Goal: Find contact information: Find contact information

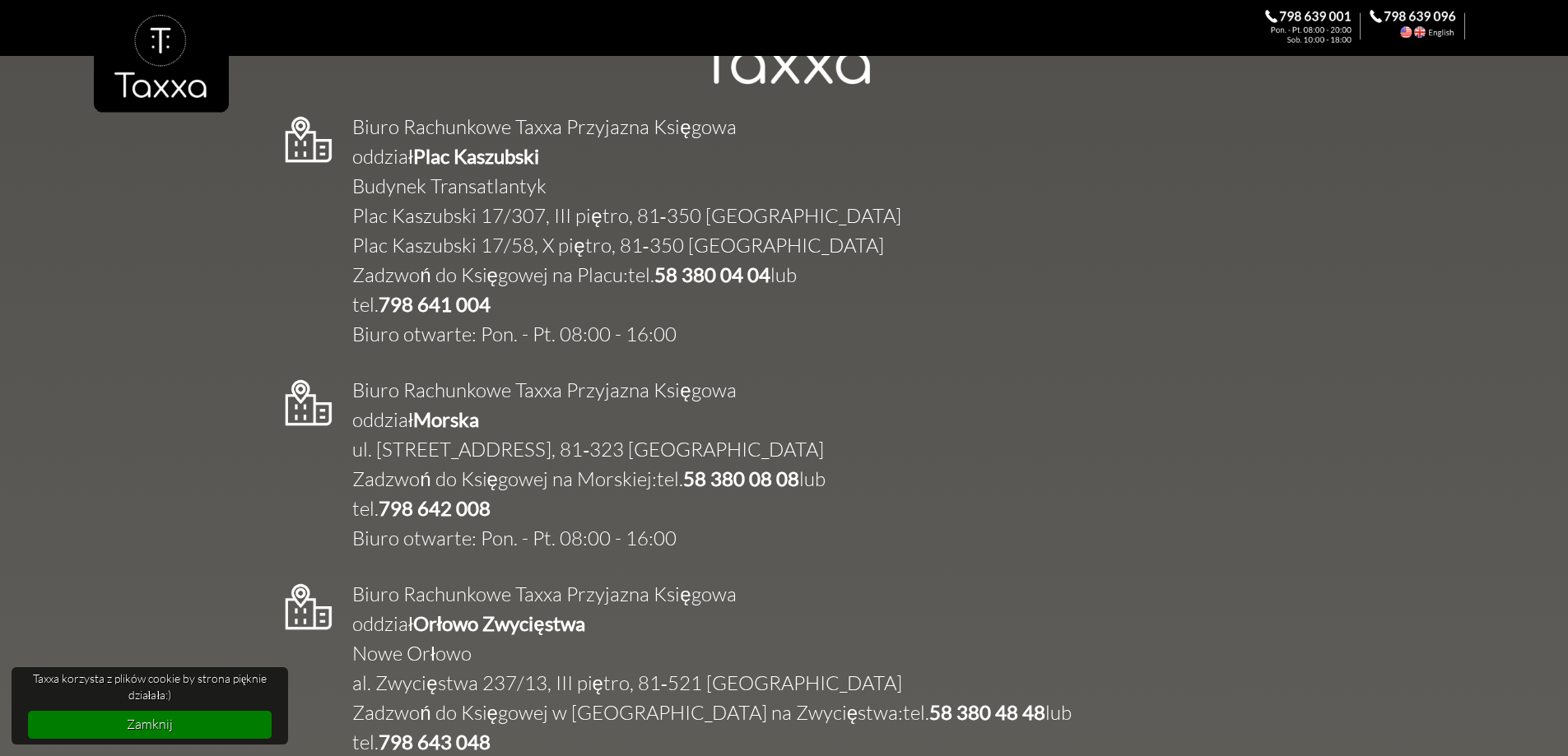
scroll to position [2303, 0]
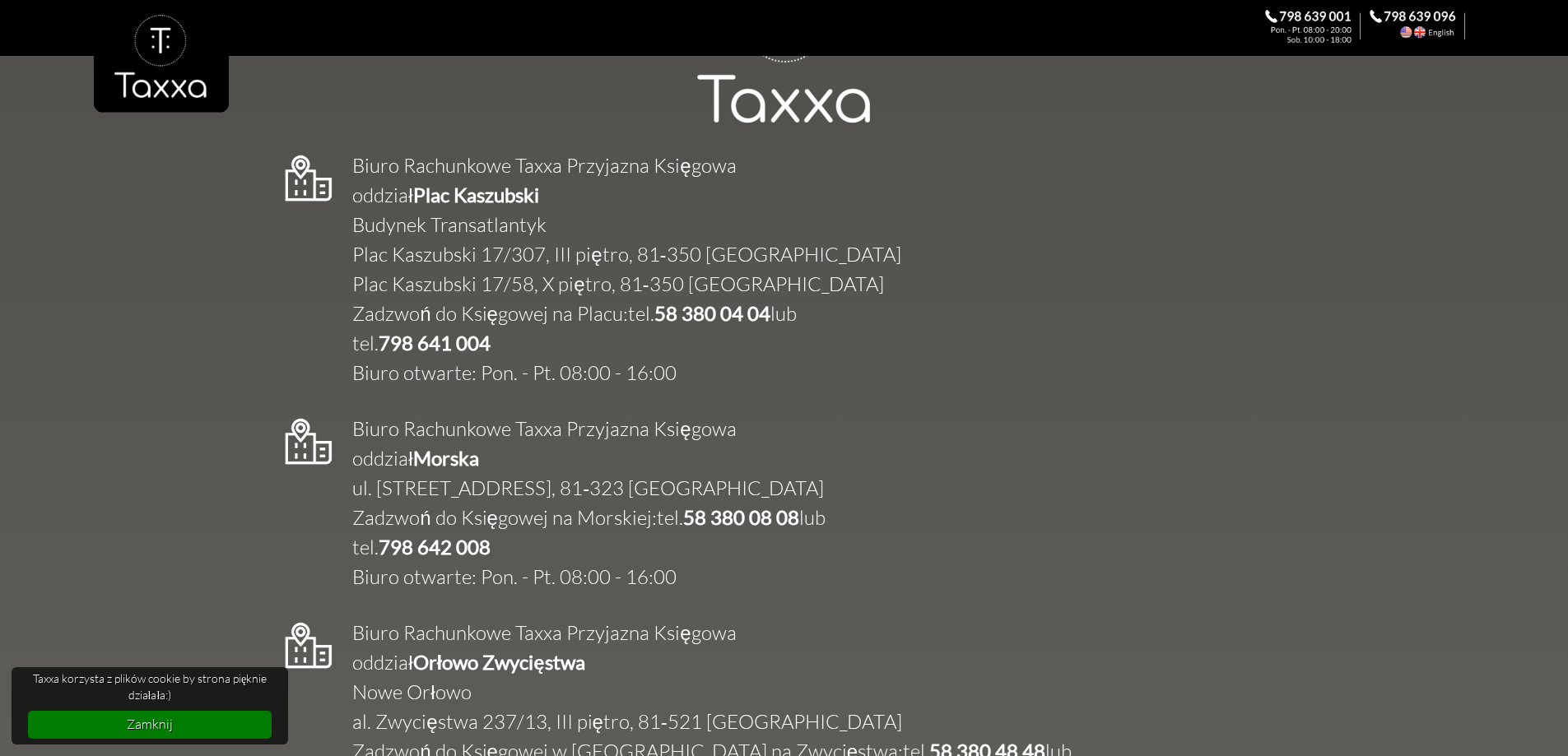
drag, startPoint x: 362, startPoint y: 130, endPoint x: 549, endPoint y: 130, distance: 187.0
click at [544, 130] on div at bounding box center [783, 80] width 1379 height 162
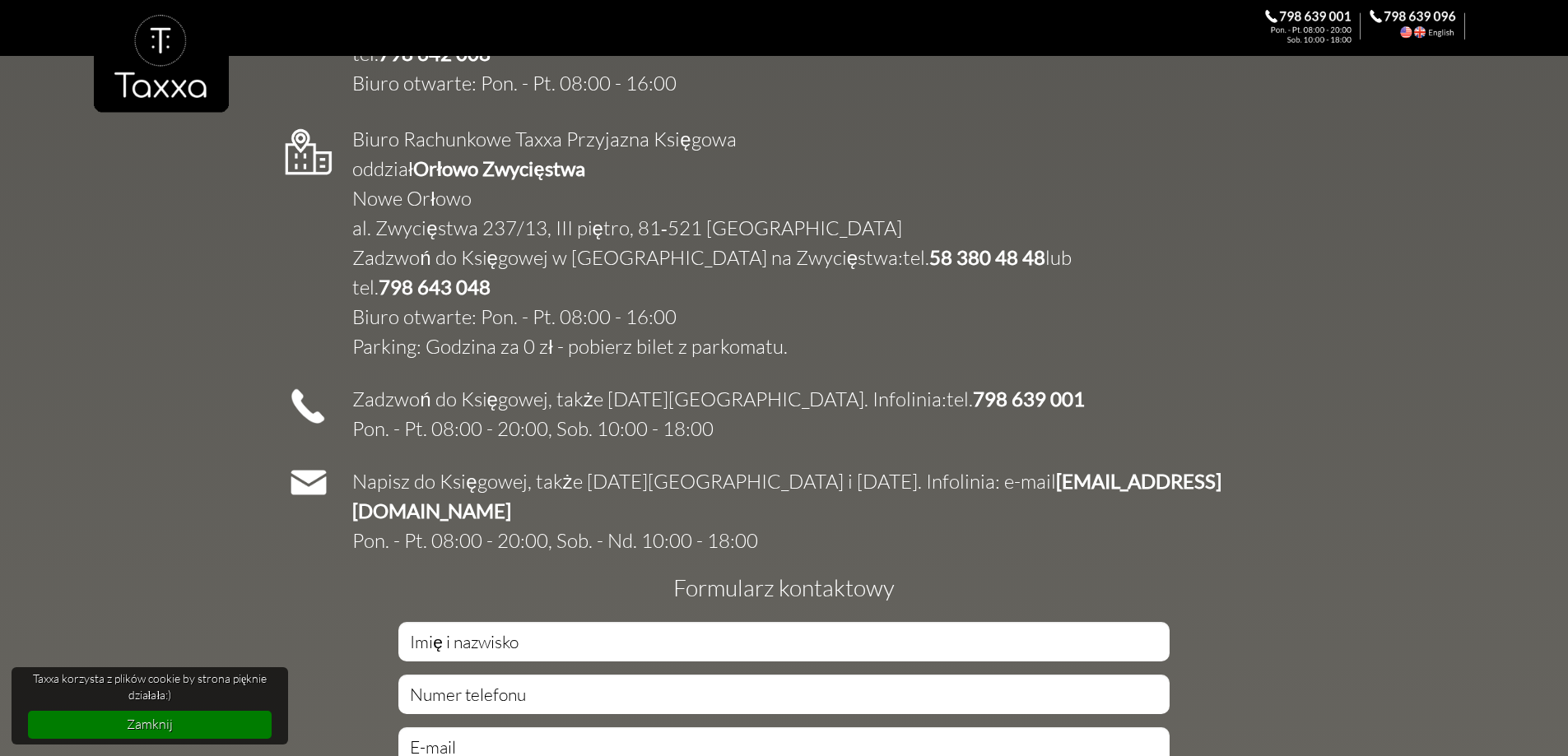
scroll to position [3056, 0]
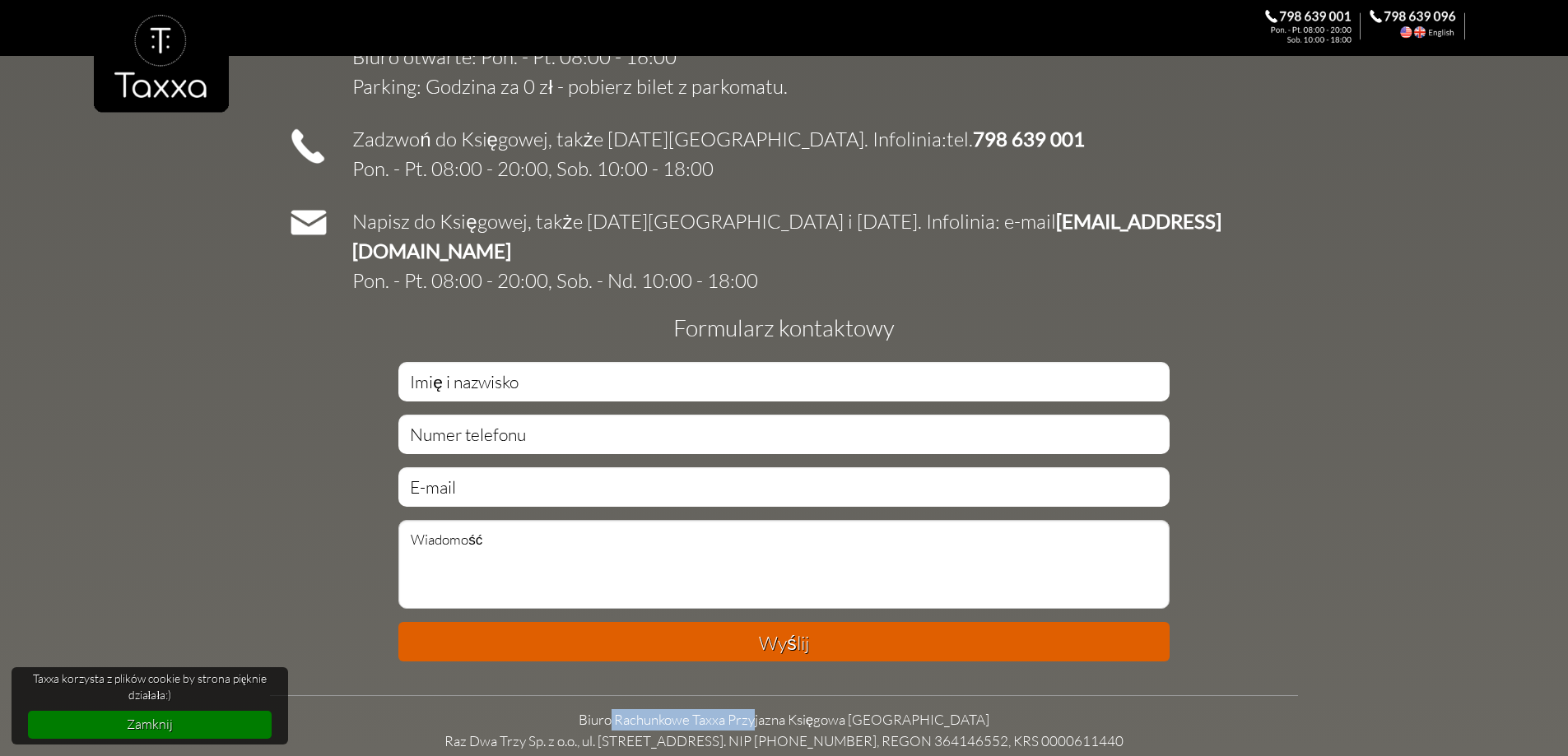
drag, startPoint x: 610, startPoint y: 657, endPoint x: 775, endPoint y: 667, distance: 165.3
click at [775, 709] on td "Biuro Rachunkowe Taxxa Przyjazna Księgowa Gdynia Raz Dwa Trzy Sp. z o.o., ul. […" at bounding box center [784, 730] width 1028 height 42
drag, startPoint x: 762, startPoint y: 662, endPoint x: 616, endPoint y: 652, distance: 146.3
click at [616, 709] on td "Biuro Rachunkowe Taxxa Przyjazna Księgowa Gdynia Raz Dwa Trzy Sp. z o.o., ul. […" at bounding box center [784, 730] width 1028 height 42
drag, startPoint x: 628, startPoint y: 653, endPoint x: 951, endPoint y: 660, distance: 323.1
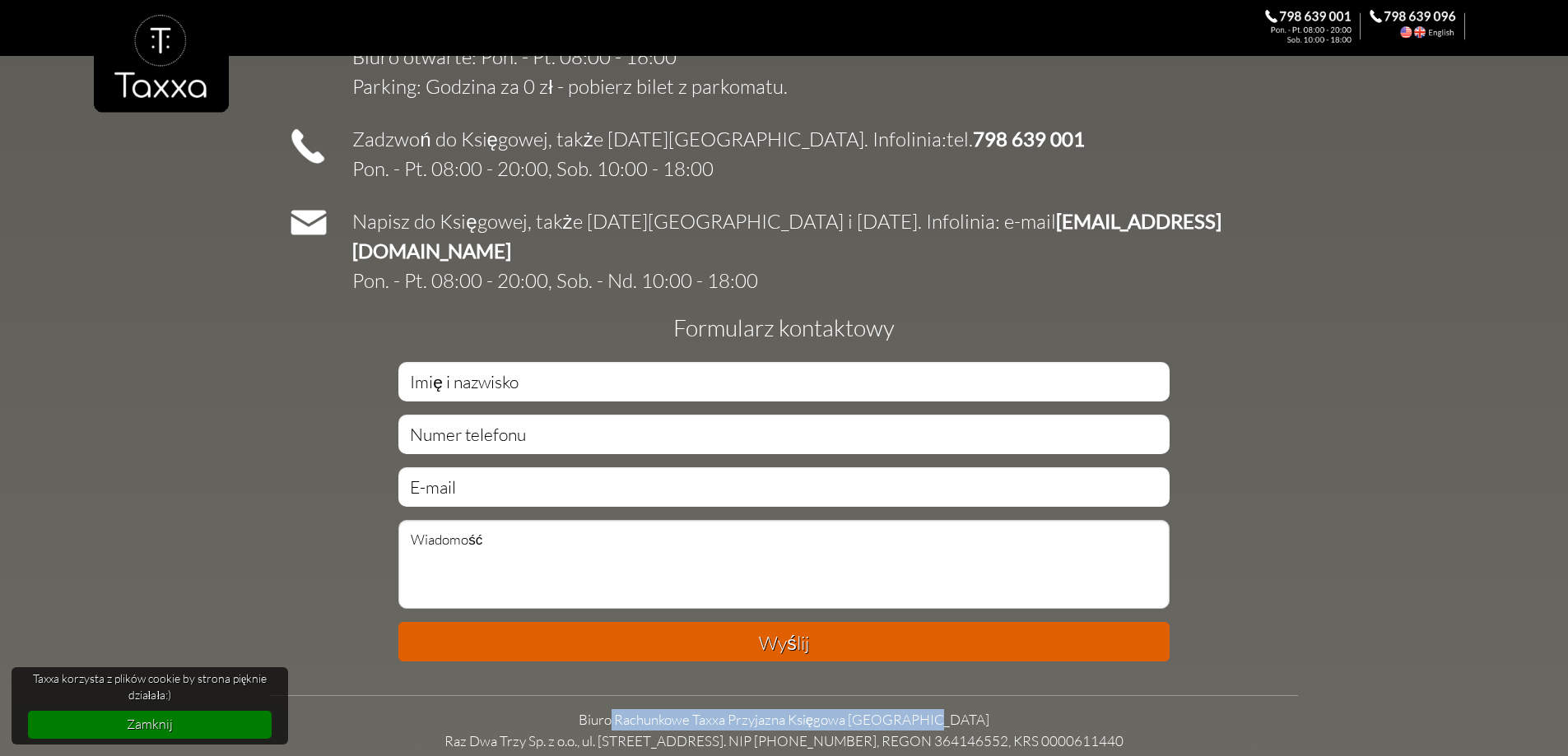
click at [951, 709] on td "Biuro Rachunkowe Taxxa Przyjazna Księgowa Gdynia Raz Dwa Trzy Sp. z o.o., ul. […" at bounding box center [784, 730] width 1028 height 42
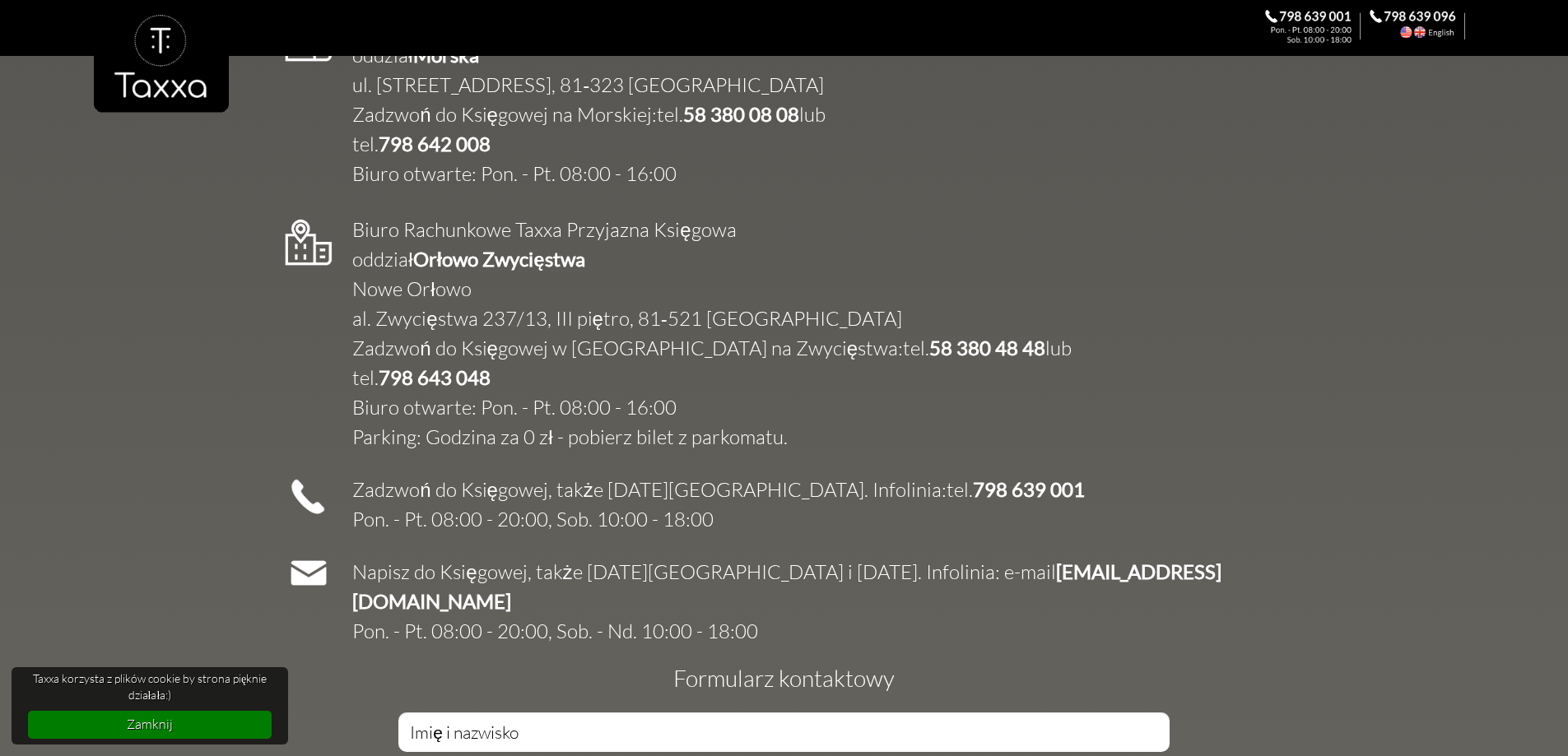
scroll to position [2727, 0]
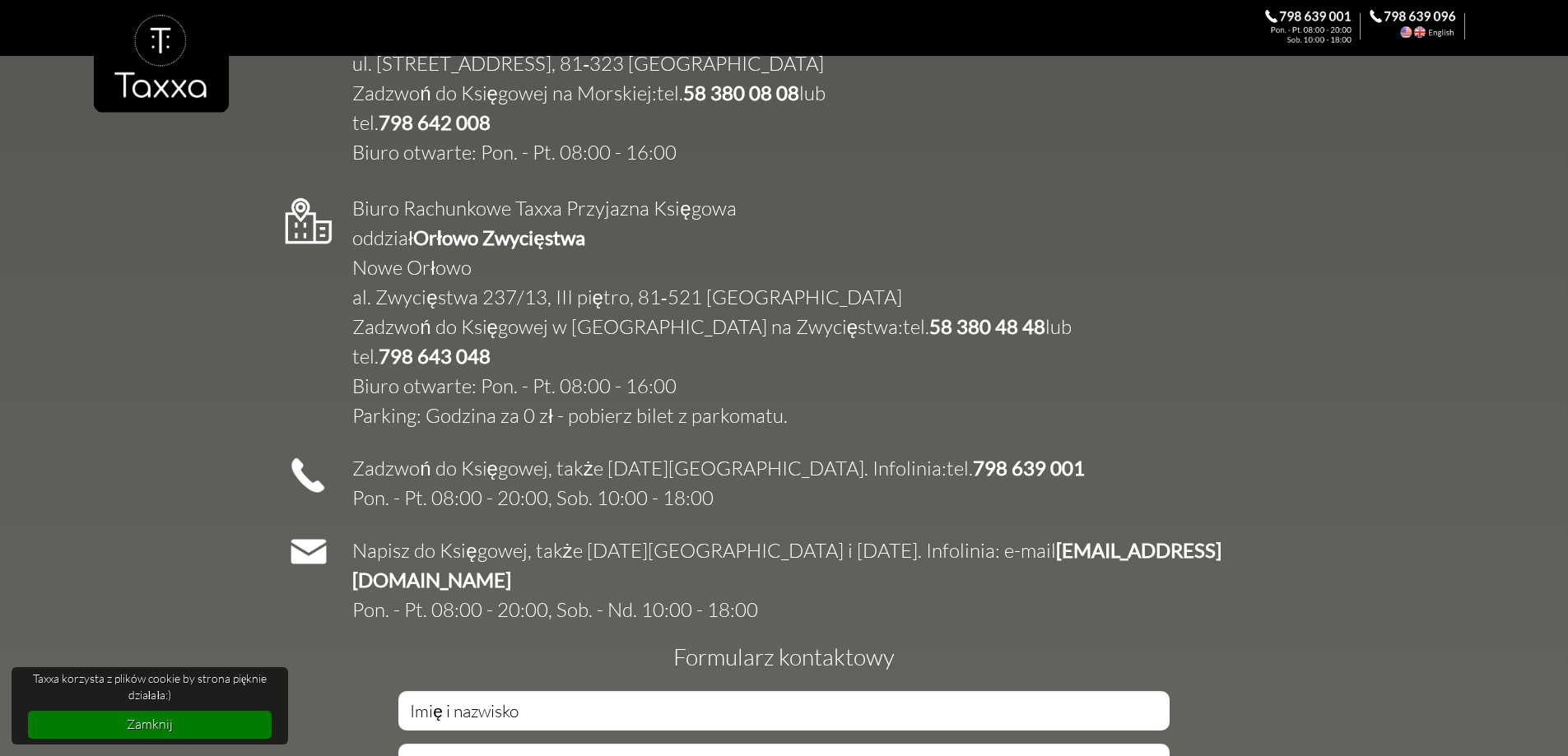
drag, startPoint x: 827, startPoint y: 438, endPoint x: 1057, endPoint y: 339, distance: 250.4
click at [1057, 339] on div "Biuro Rachunkowe Taxxa Przyjazna Księgowa oddział [GEOGRAPHIC_DATA] Zwycięstwa …" at bounding box center [784, 302] width 1028 height 263
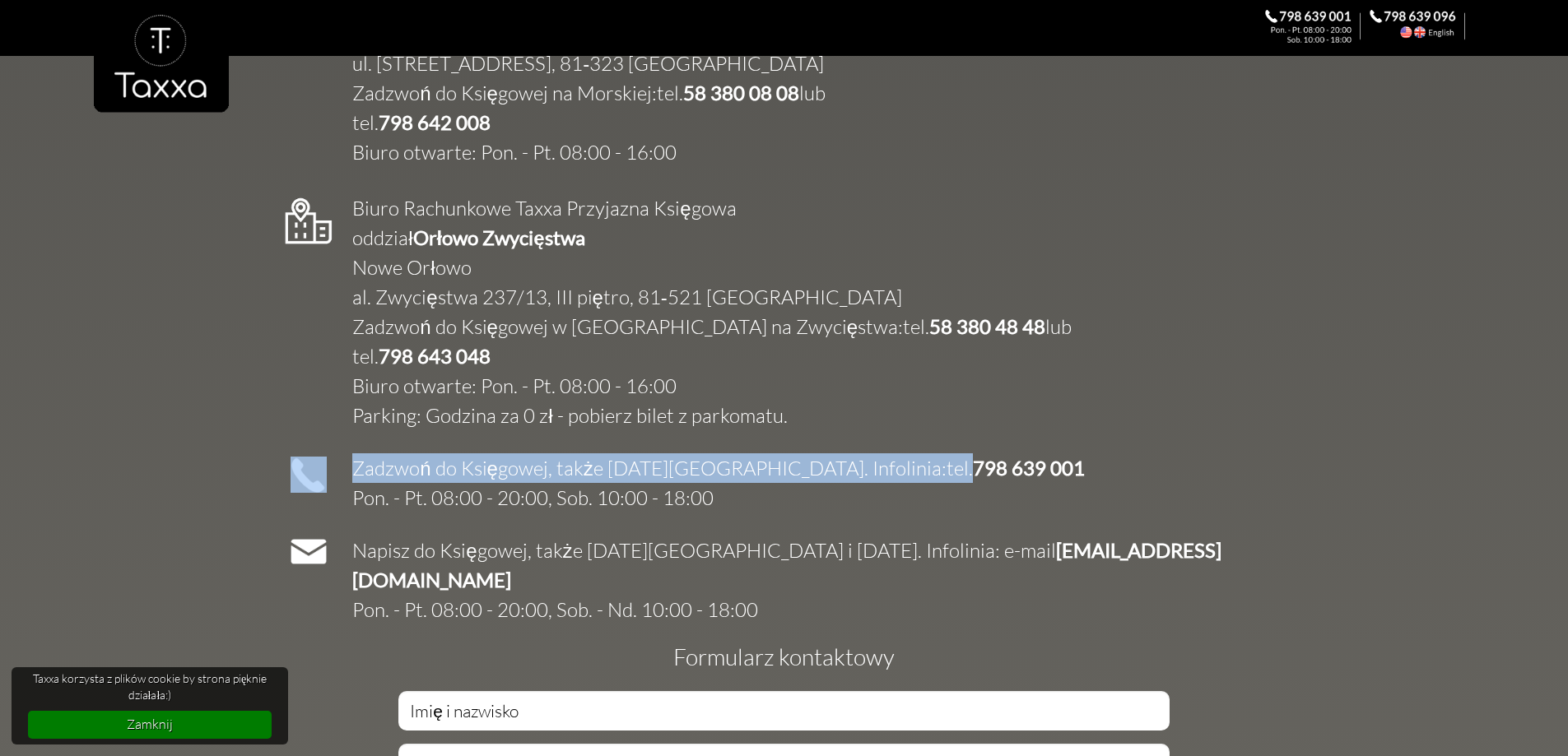
drag, startPoint x: 918, startPoint y: 449, endPoint x: 788, endPoint y: 439, distance: 130.4
click at [788, 439] on div "Zadzwoń do Księgowej, także [DATE][GEOGRAPHIC_DATA]. Infolinia: tel. [PHONE_NUM…" at bounding box center [784, 474] width 1028 height 82
copy table "Zadzwoń do Księgowej, także [DATE][GEOGRAPHIC_DATA]. Infolinia: tel."
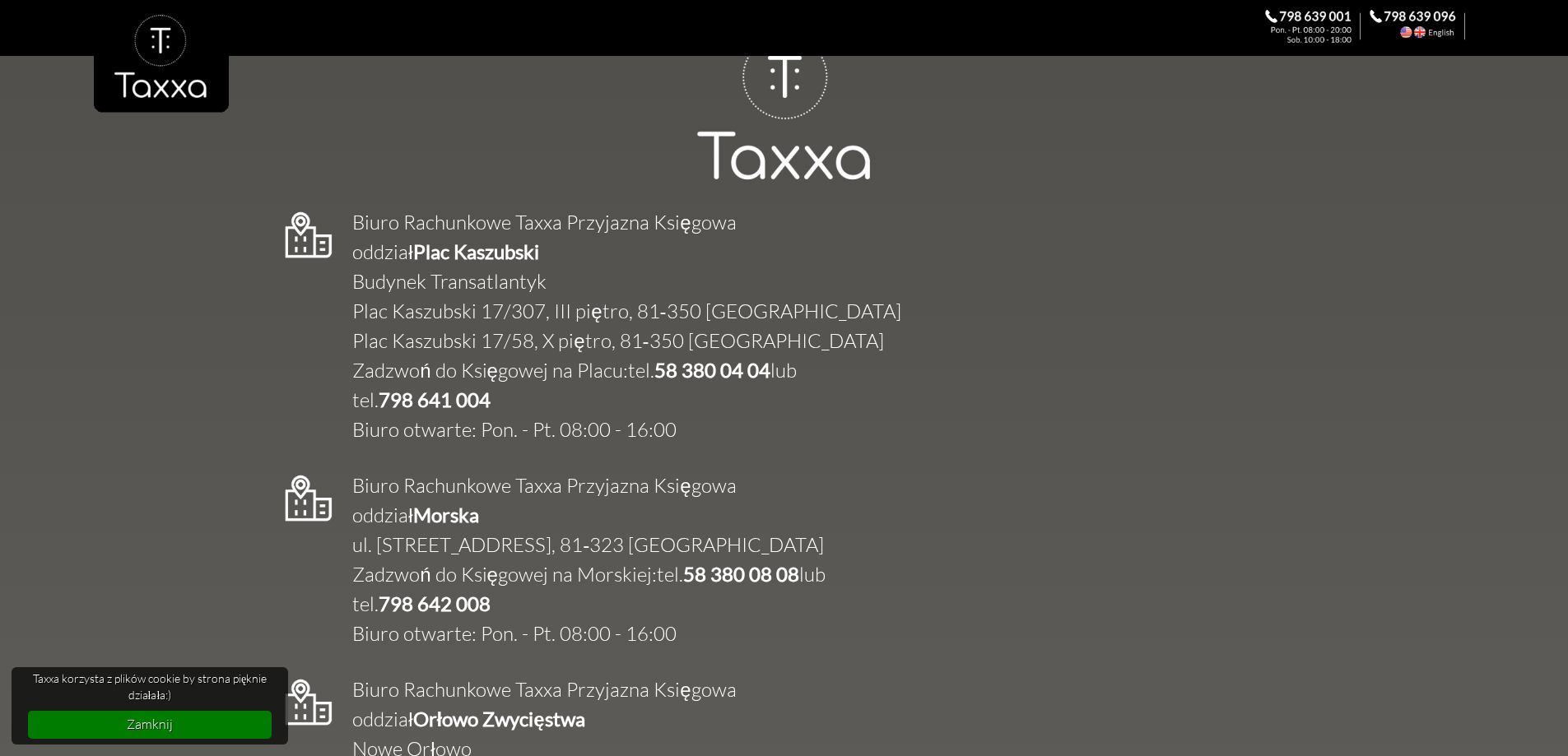
scroll to position [2234, 0]
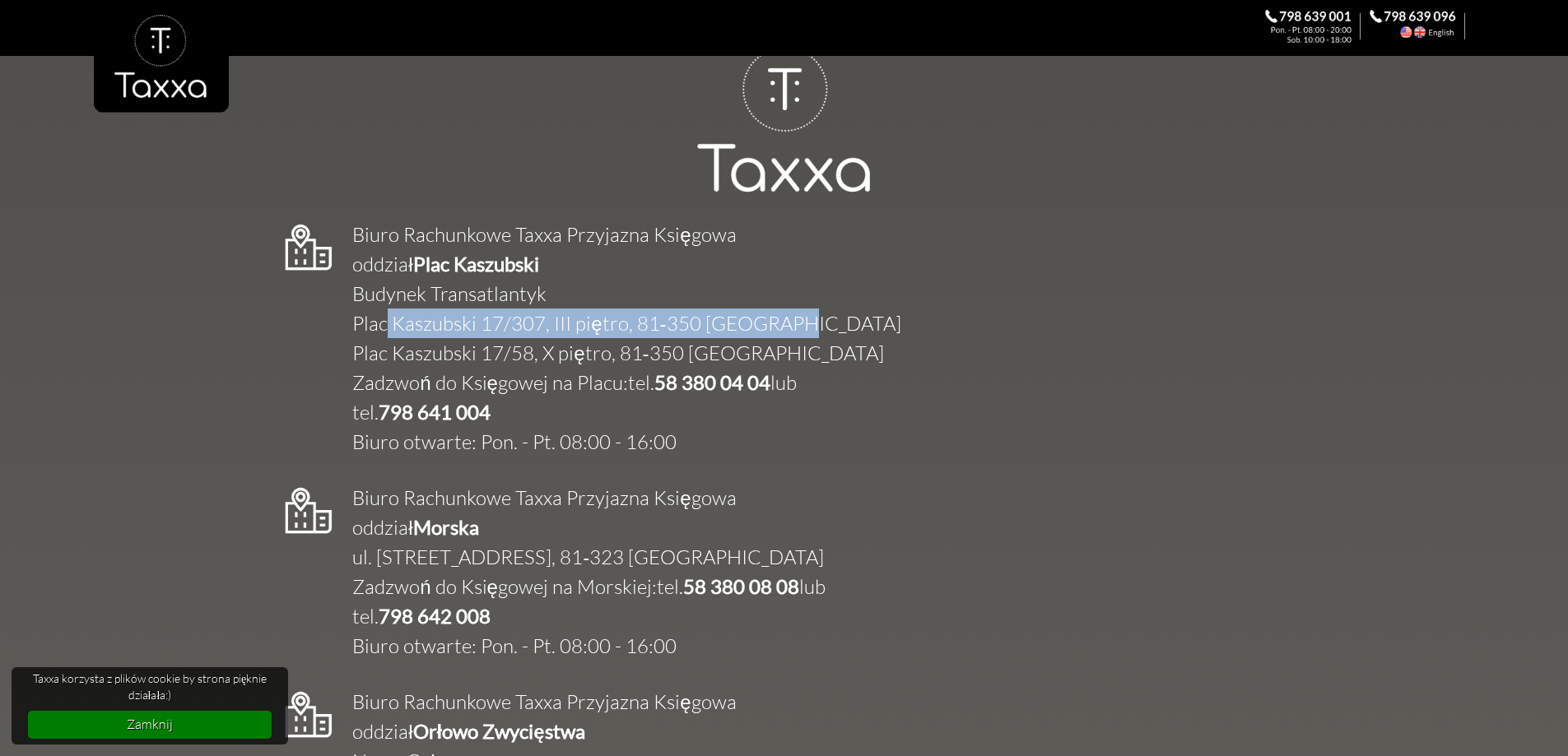
drag, startPoint x: 359, startPoint y: 297, endPoint x: 742, endPoint y: 300, distance: 383.0
click at [774, 298] on td "Biuro Rachunkowe Taxxa Przyjazna Księgowa oddział Plac Kaszubski Budynek Transa…" at bounding box center [618, 338] width 566 height 237
copy td "lac Kaszubski 17/307, III piętro, 81‑350 [GEOGRAPHIC_DATA]"
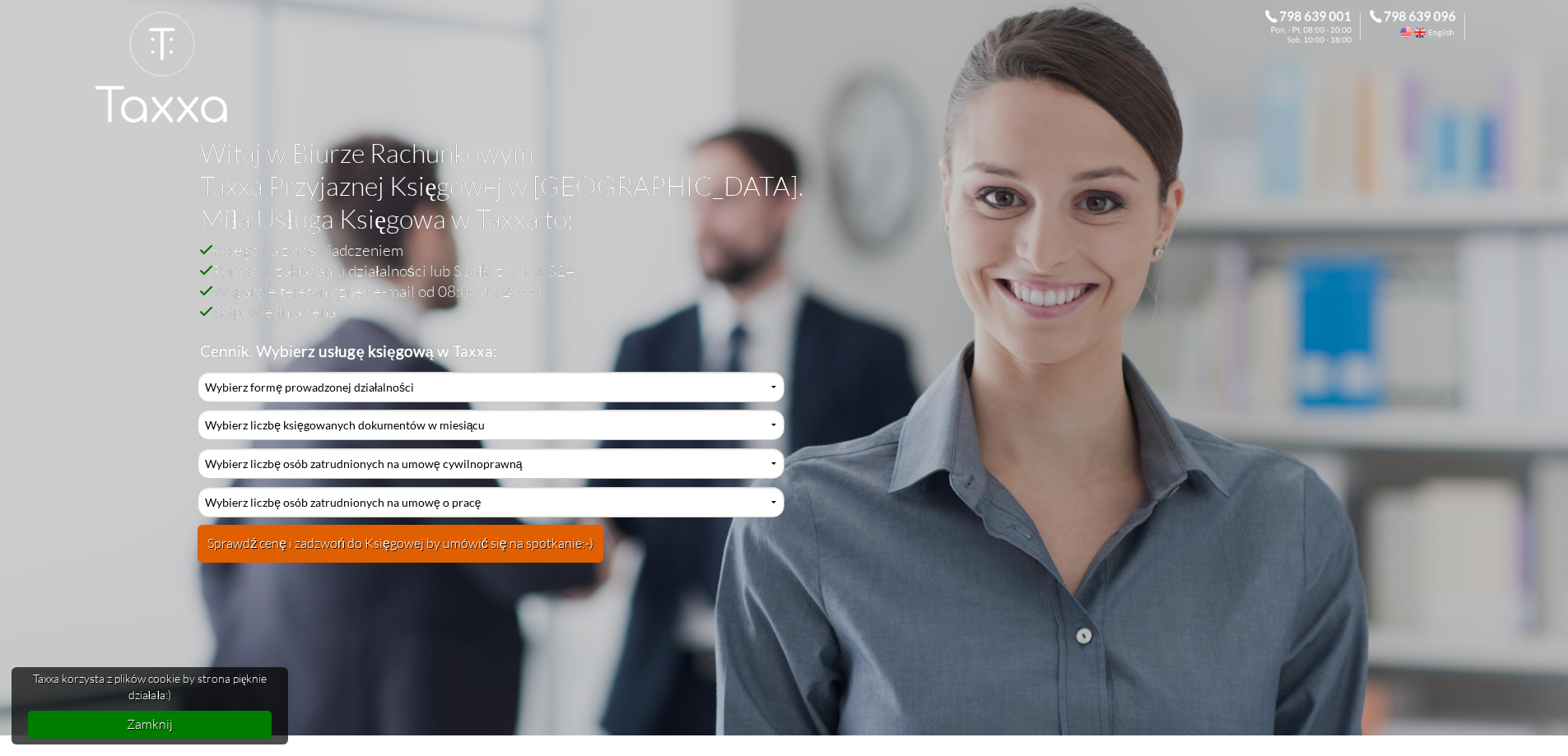
scroll to position [0, 0]
